Goal: Information Seeking & Learning: Learn about a topic

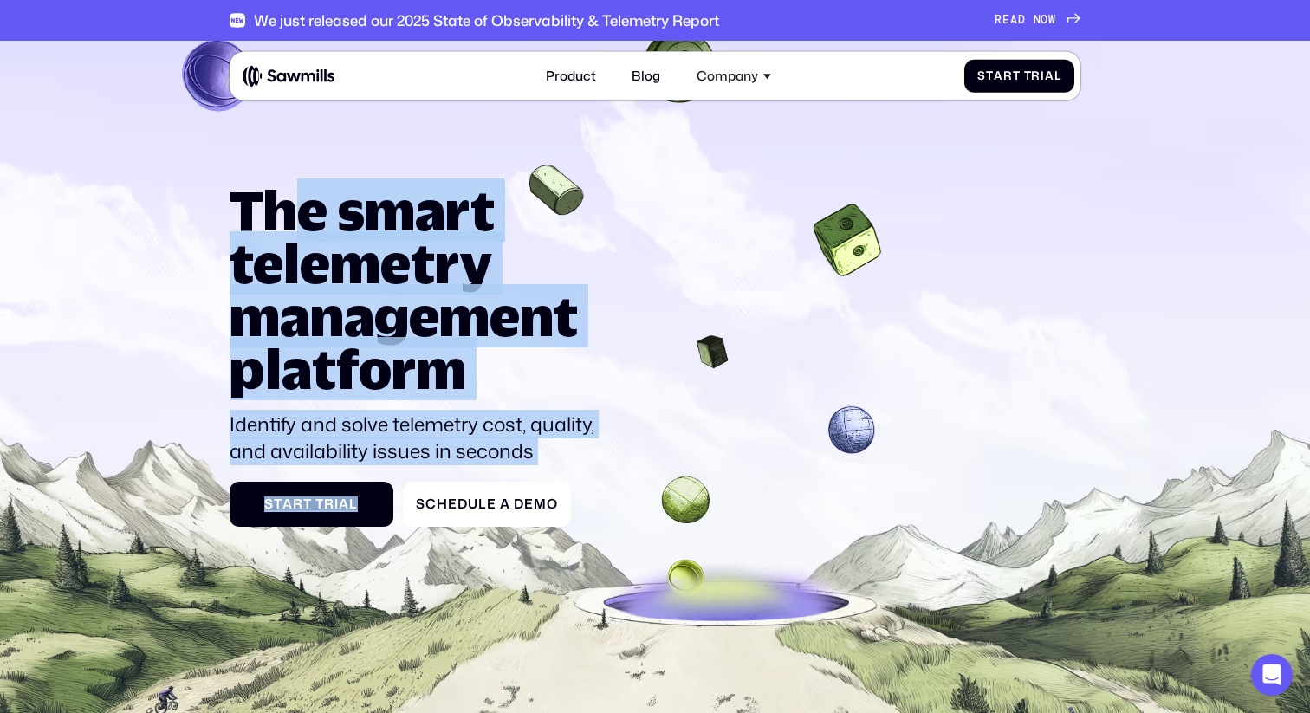
drag, startPoint x: 495, startPoint y: 470, endPoint x: 288, endPoint y: 218, distance: 325.0
click at [290, 219] on div "The smart telemetry management platform Identify and solve telemetry cost, qual…" at bounding box center [419, 355] width 379 height 343
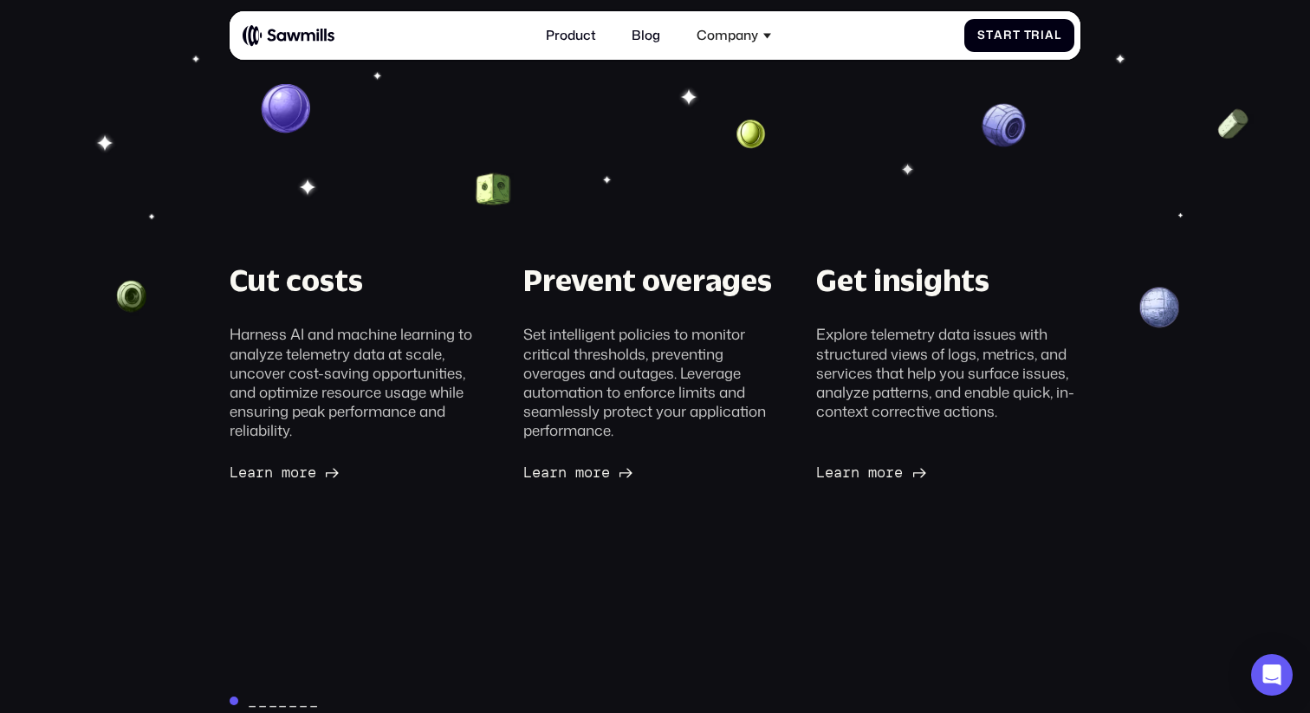
scroll to position [393, 0]
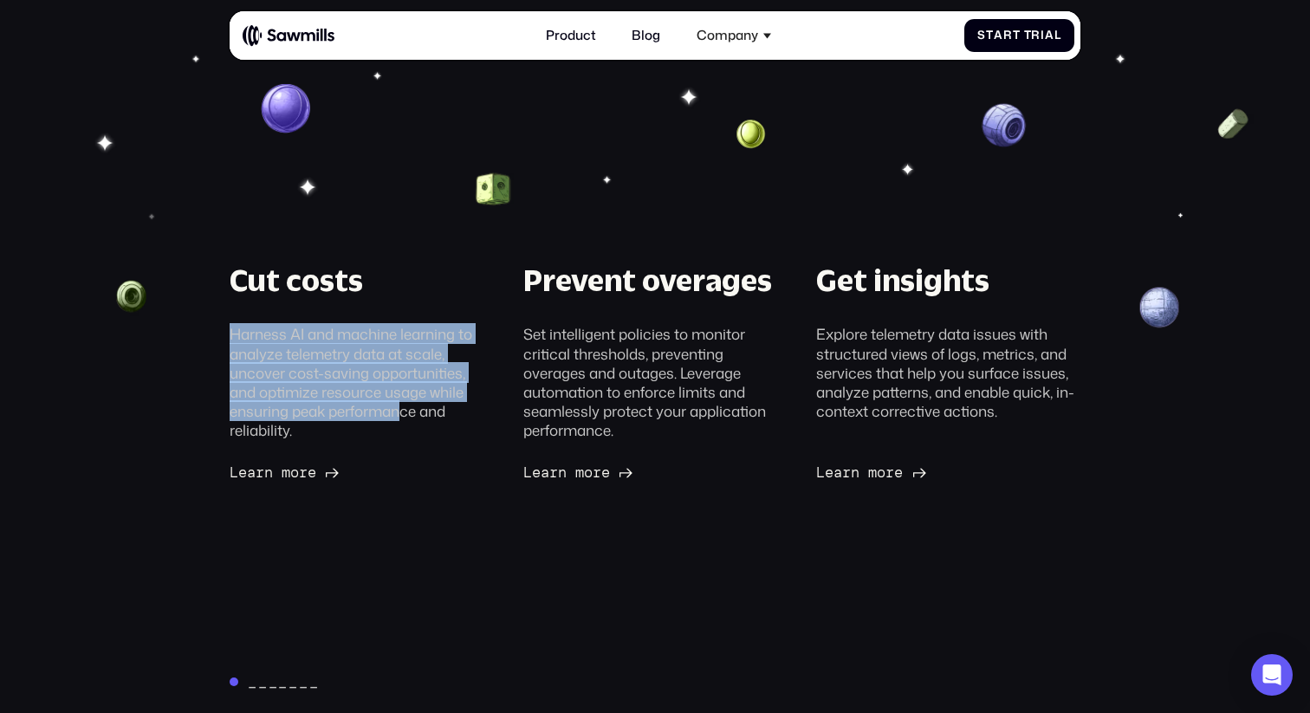
drag, startPoint x: 259, startPoint y: 321, endPoint x: 400, endPoint y: 412, distance: 168.4
click at [400, 412] on div "Cut costs Harness AI and machine learning to analyze telemetry data at scale, u…" at bounding box center [362, 350] width 264 height 178
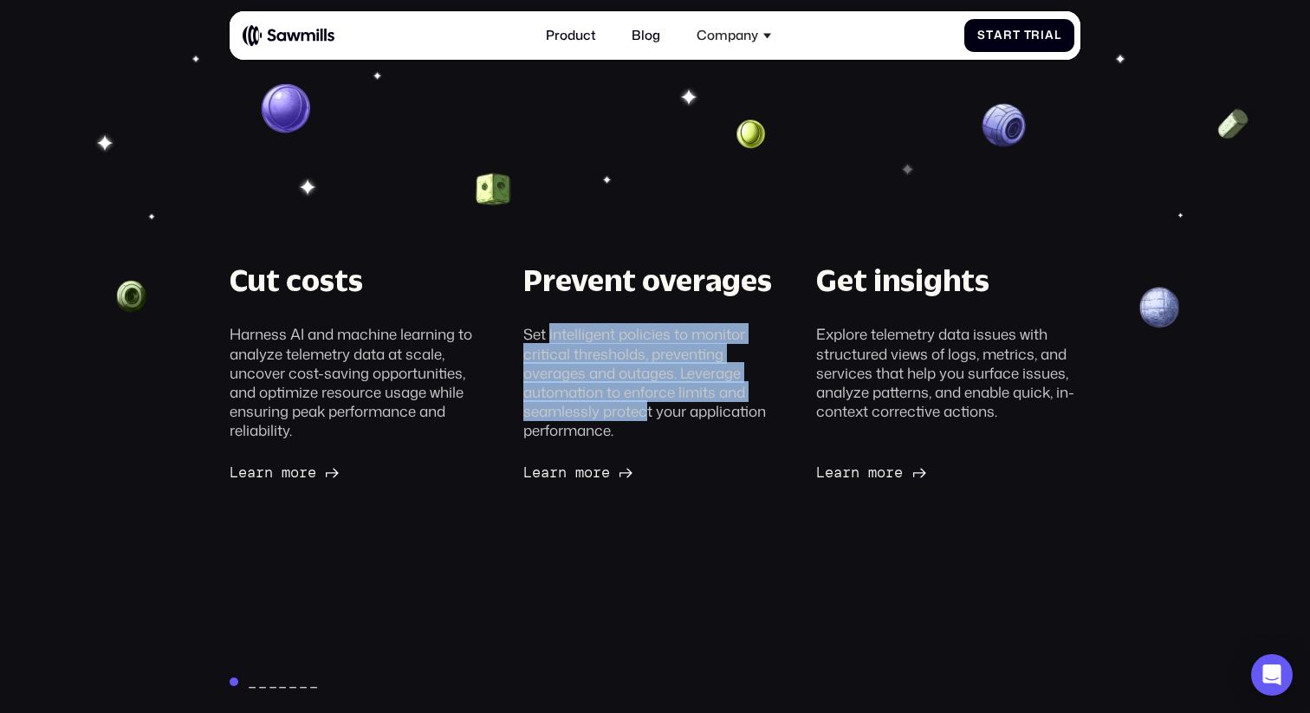
drag, startPoint x: 549, startPoint y: 326, endPoint x: 649, endPoint y: 405, distance: 127.0
click at [649, 405] on div "Set intelligent policies to monitor critical thresholds, preventing overages an…" at bounding box center [655, 381] width 264 height 115
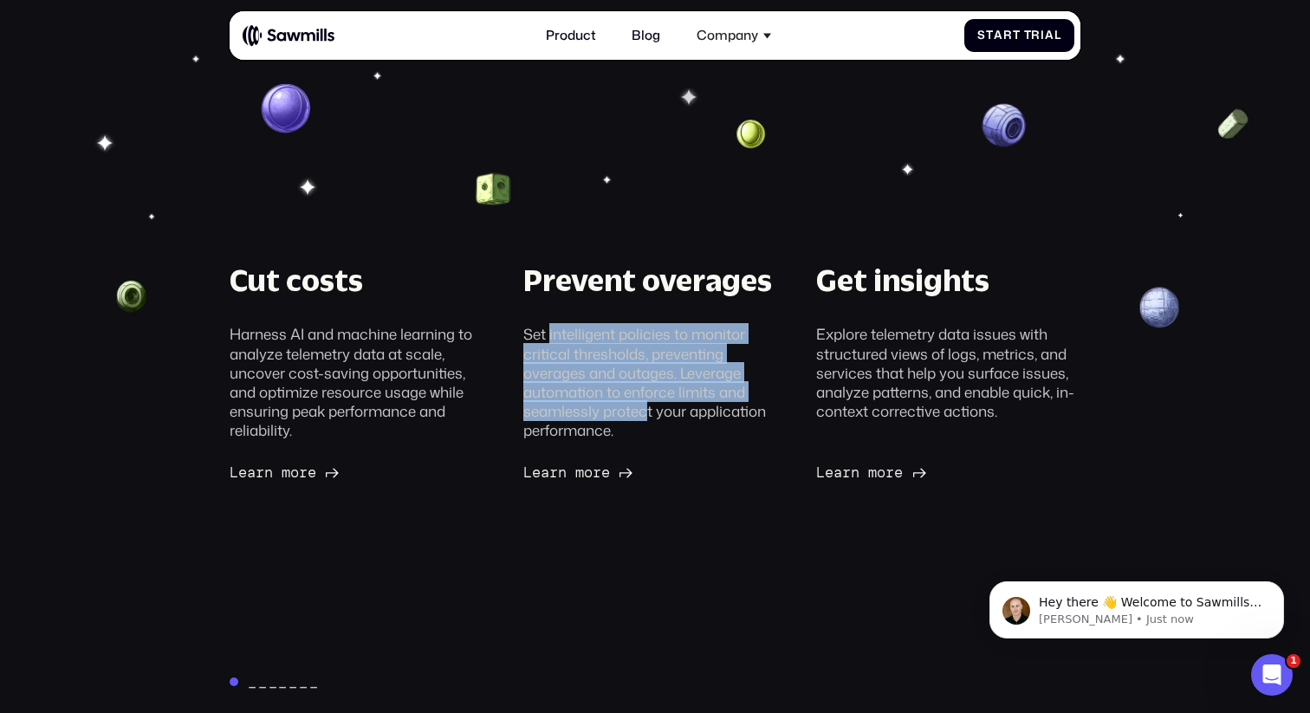
scroll to position [0, 0]
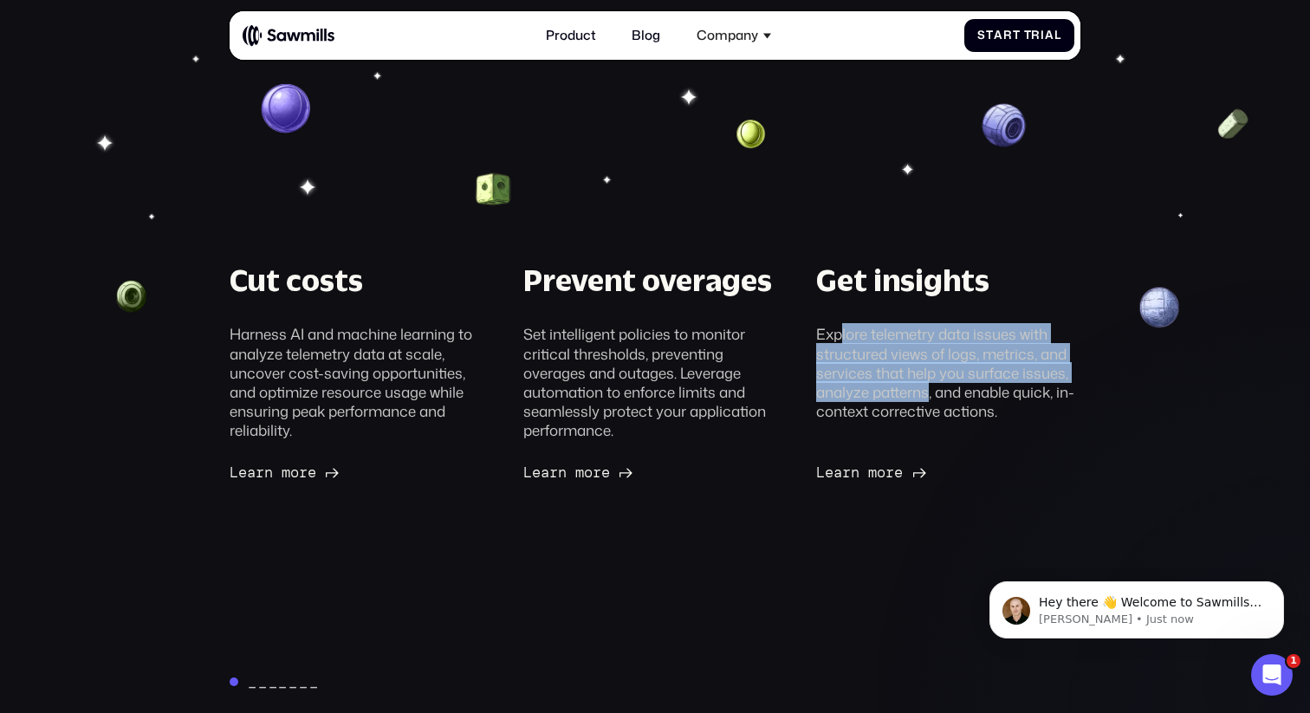
drag, startPoint x: 843, startPoint y: 341, endPoint x: 930, endPoint y: 401, distance: 105.2
click at [930, 401] on div "Explore telemetry data issues with structured views of logs, metrics, and servi…" at bounding box center [948, 372] width 264 height 96
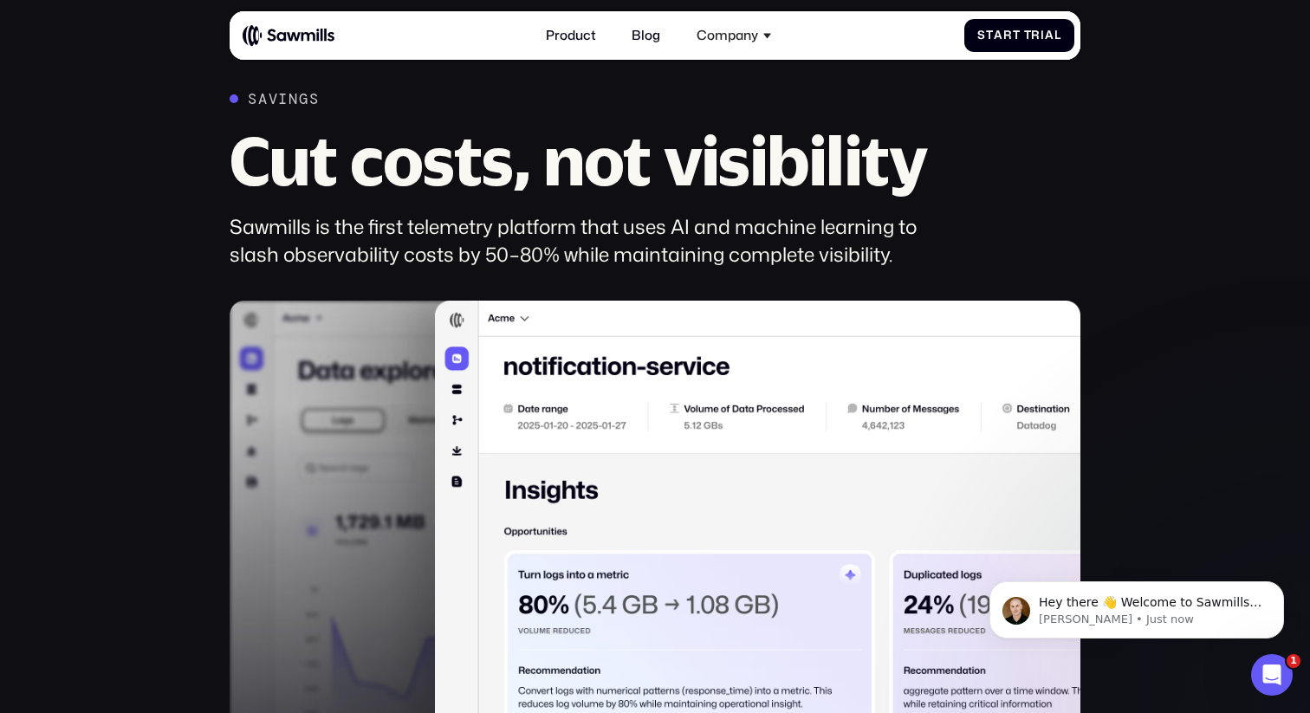
scroll to position [971, 0]
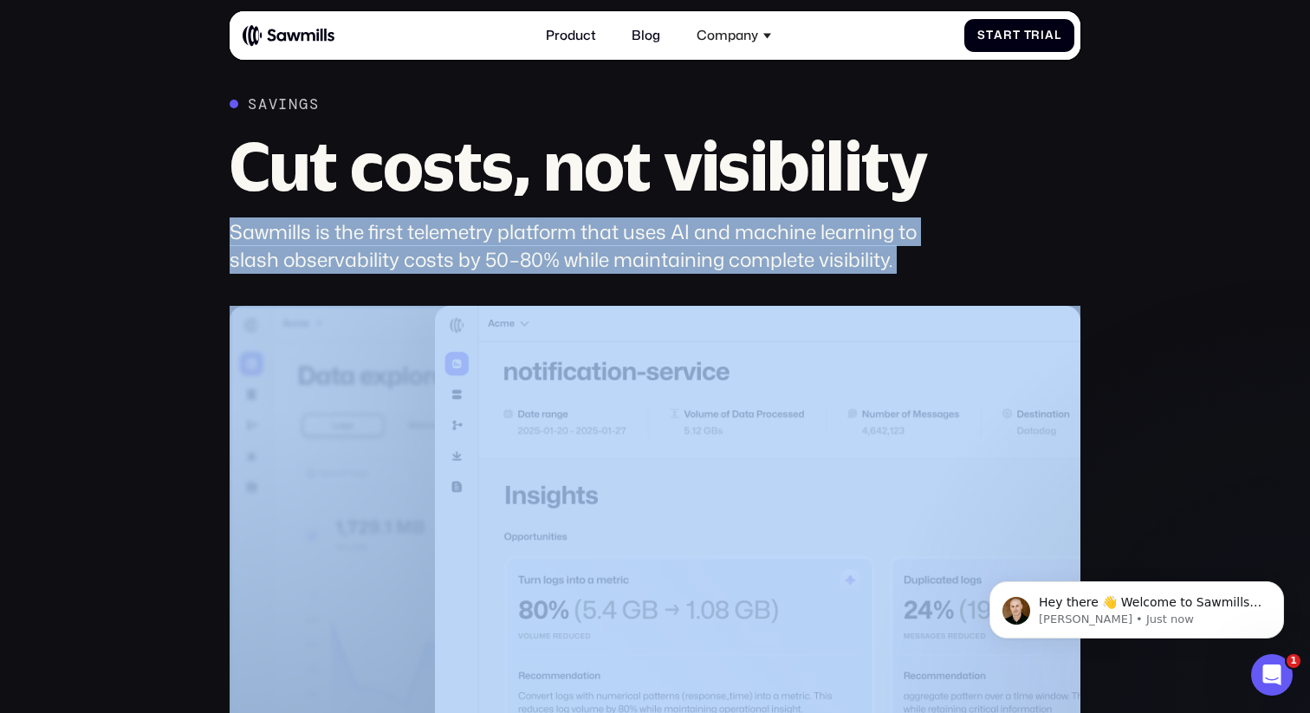
drag, startPoint x: 334, startPoint y: 215, endPoint x: 739, endPoint y: 342, distance: 424.1
click at [739, 342] on div "Savings Cut costs, not visibility Sawmills is the first telemetry platform that…" at bounding box center [656, 602] width 852 height 1014
click at [714, 216] on div "Savings Cut costs, not visibility Sawmills is the first telemetry platform that…" at bounding box center [594, 184] width 729 height 178
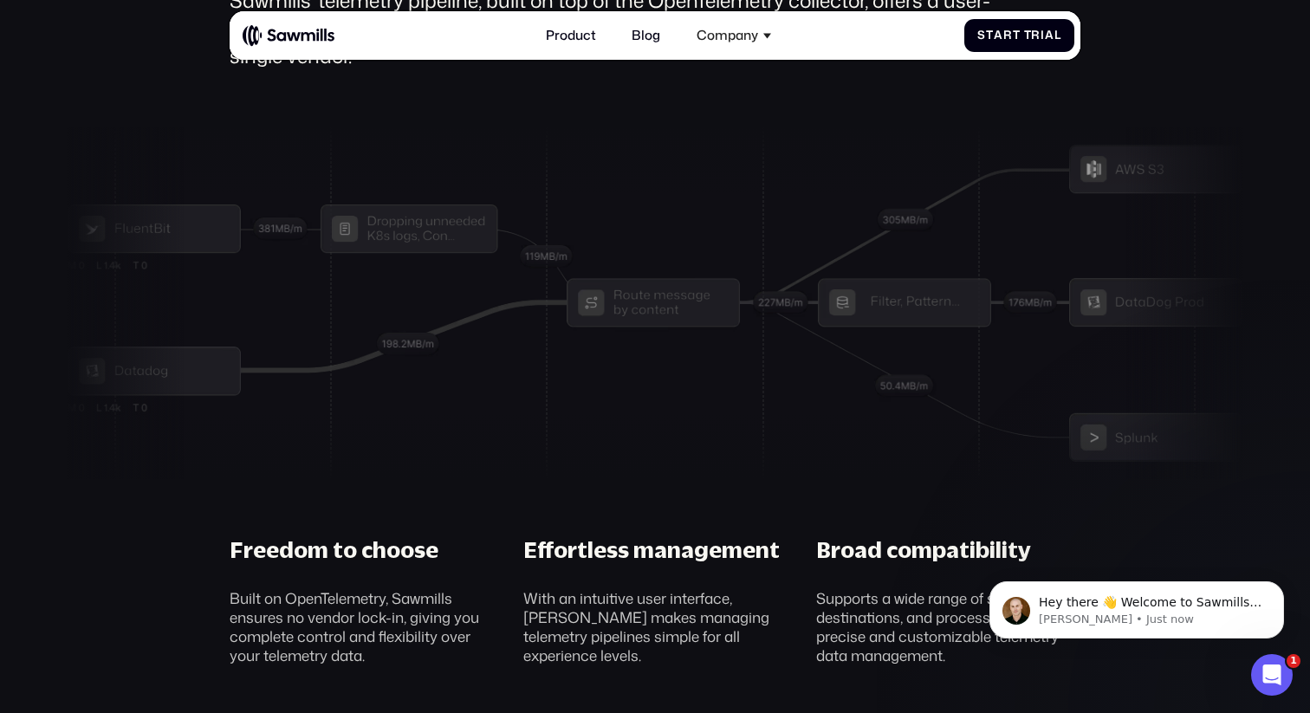
scroll to position [5075, 0]
